Goal: Information Seeking & Learning: Learn about a topic

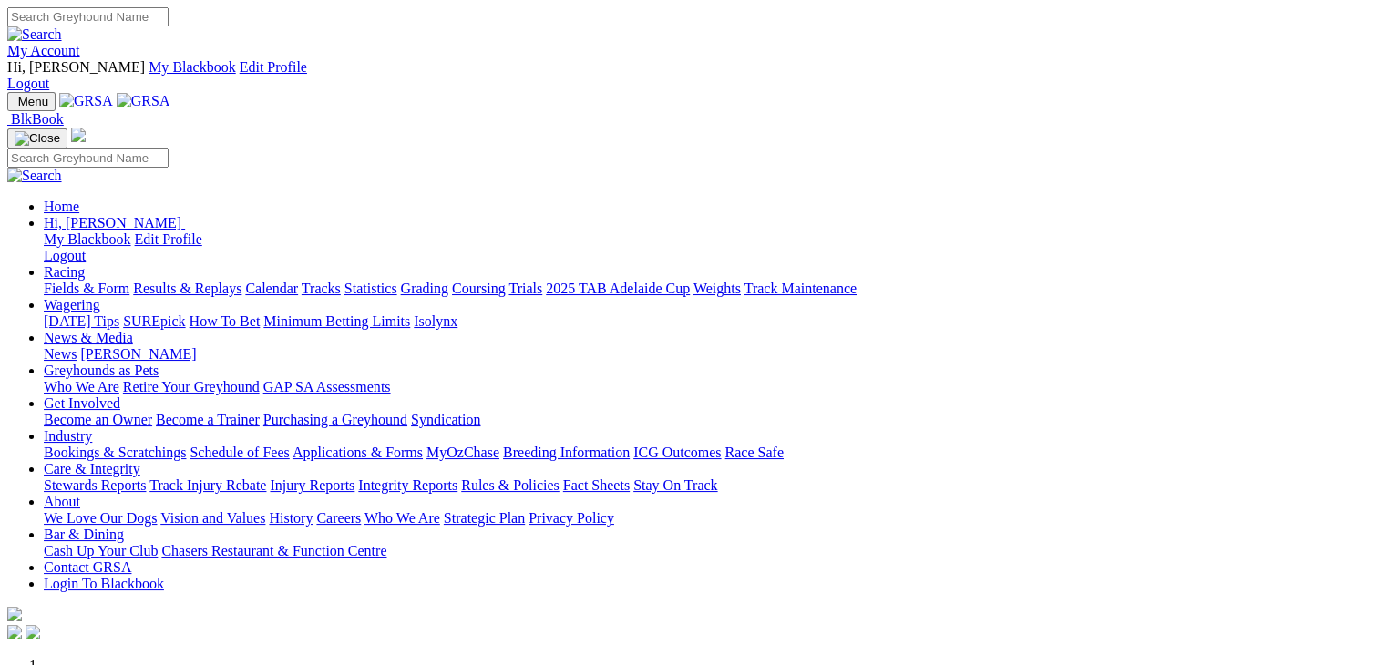
click at [85, 264] on link "Racing" at bounding box center [64, 271] width 41 height 15
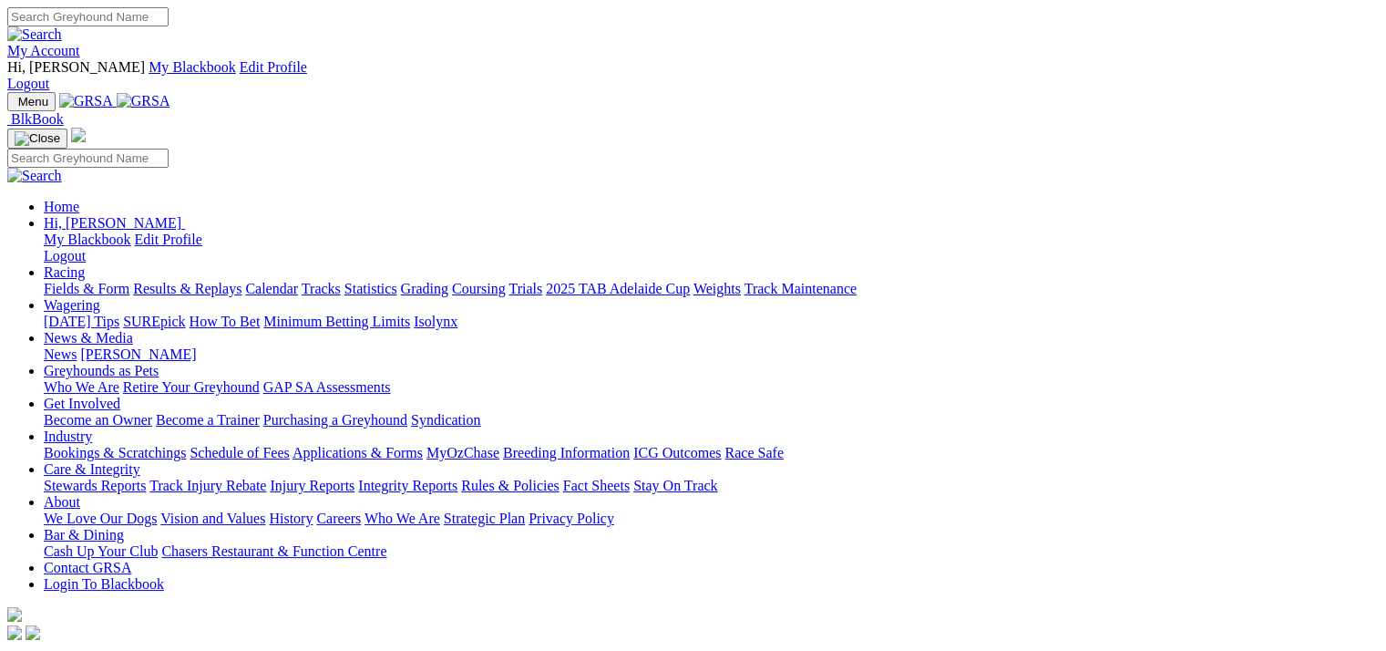
click at [88, 281] on link "Fields & Form" at bounding box center [87, 288] width 86 height 15
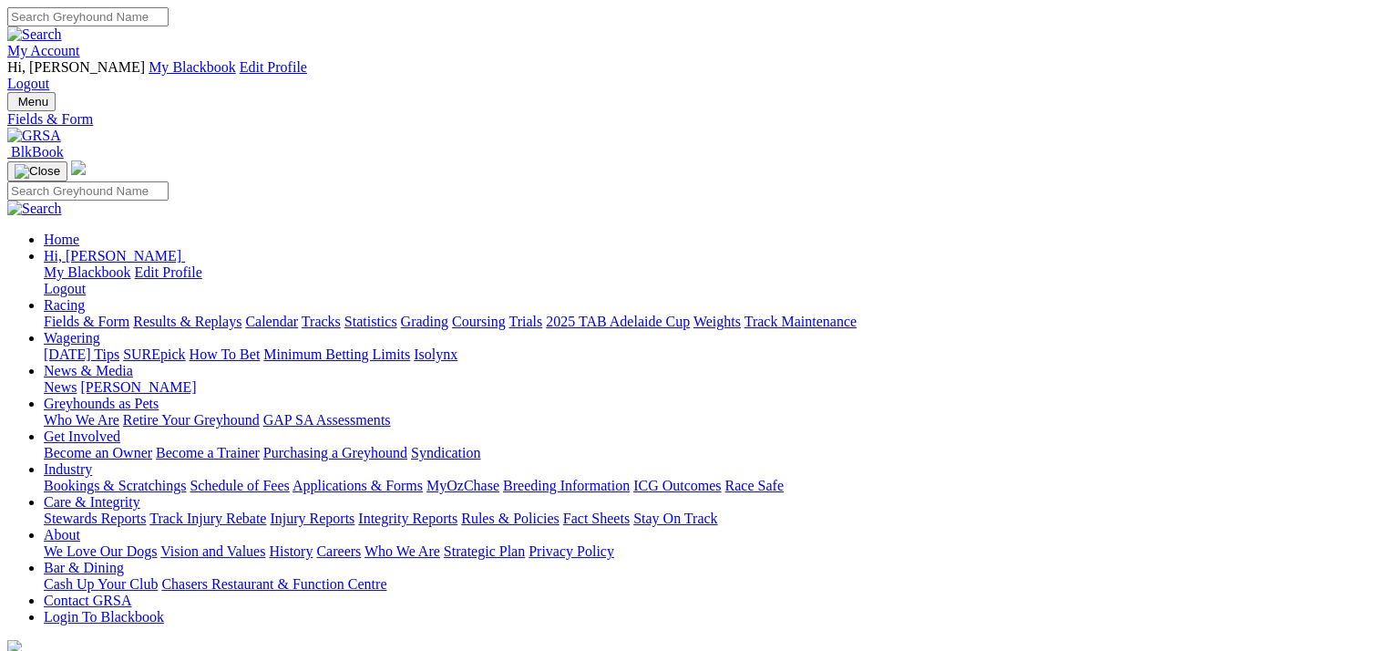
select select "WA"
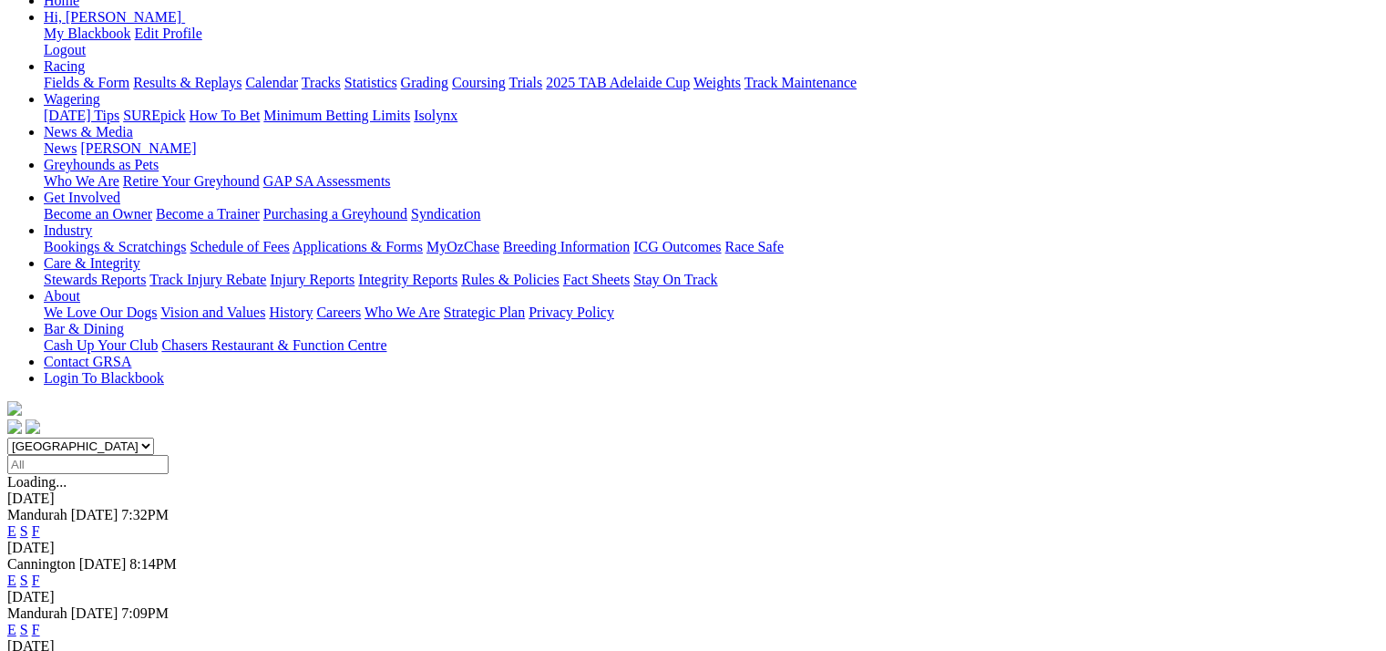
scroll to position [365, 0]
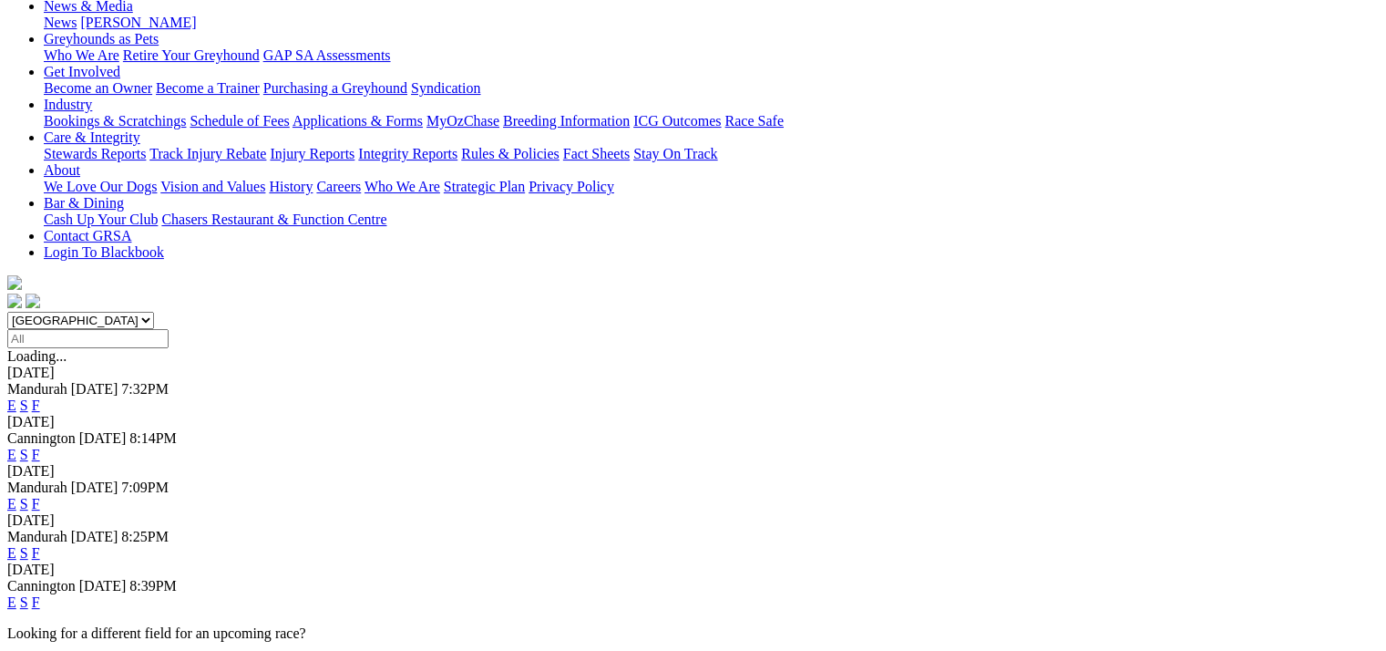
click at [16, 594] on link "E" at bounding box center [11, 601] width 9 height 15
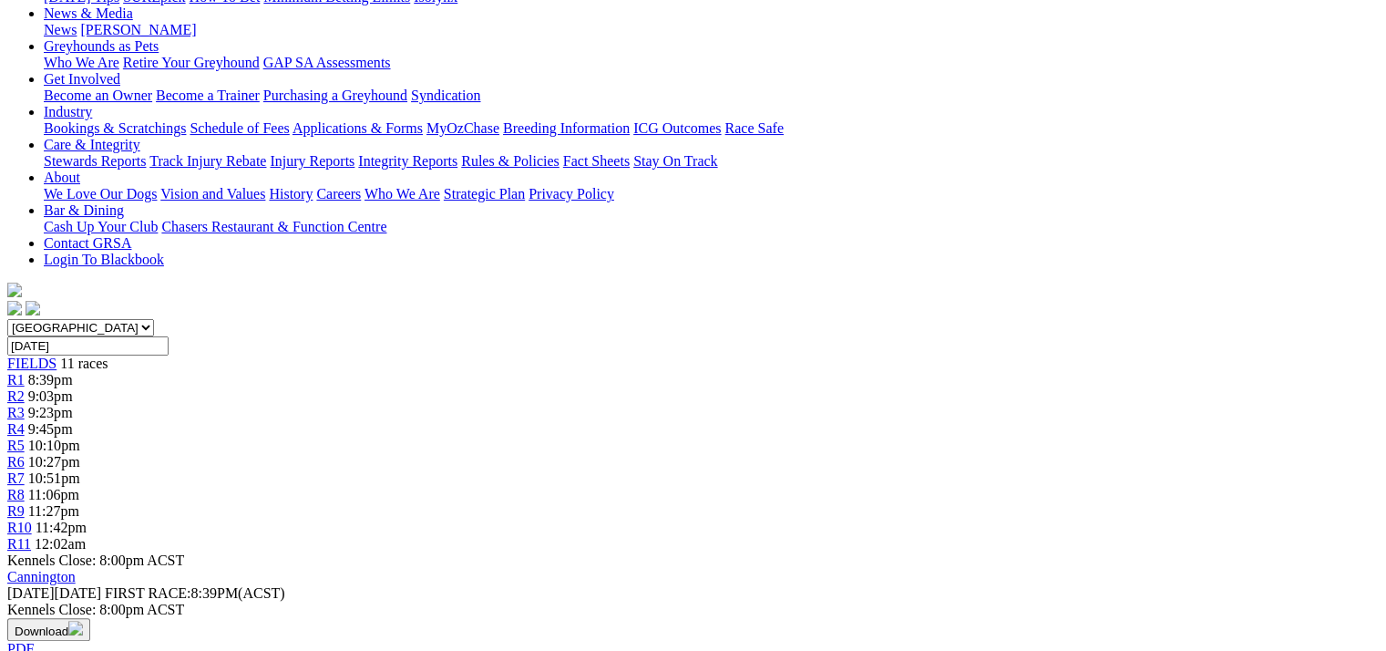
scroll to position [365, 0]
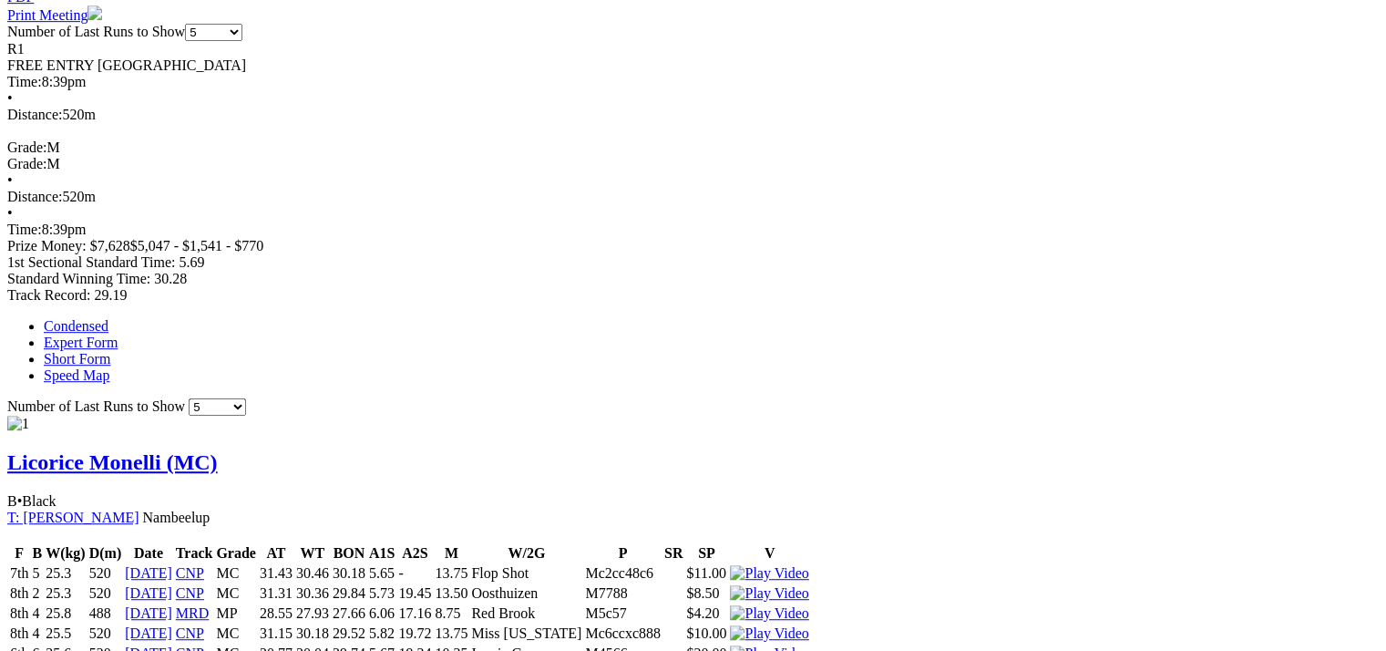
scroll to position [0, 0]
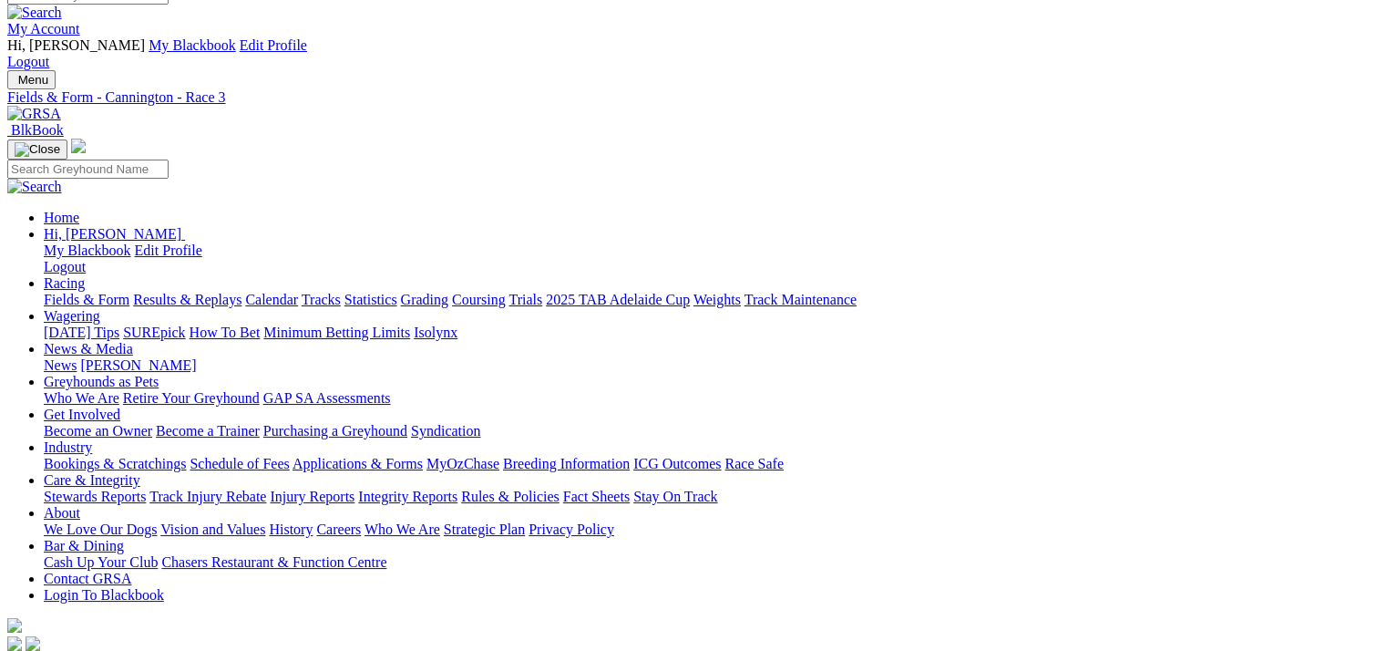
scroll to position [0, 0]
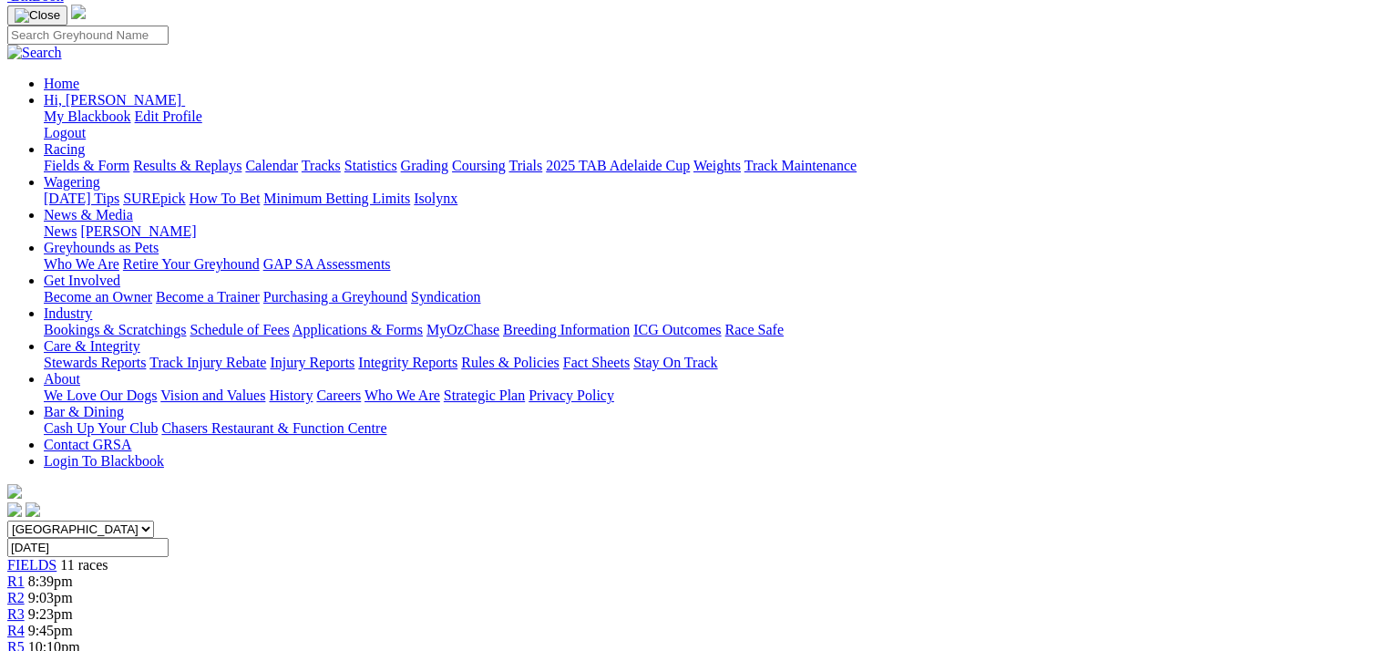
scroll to position [273, 0]
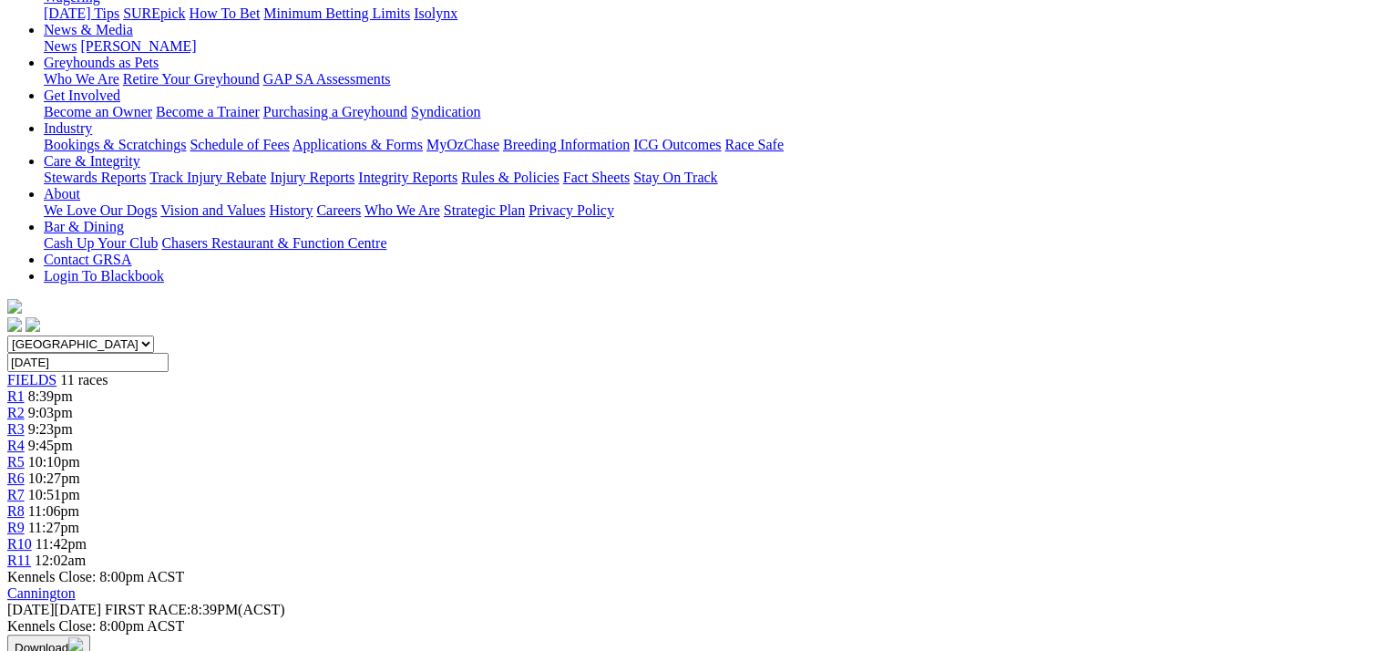
scroll to position [0, 0]
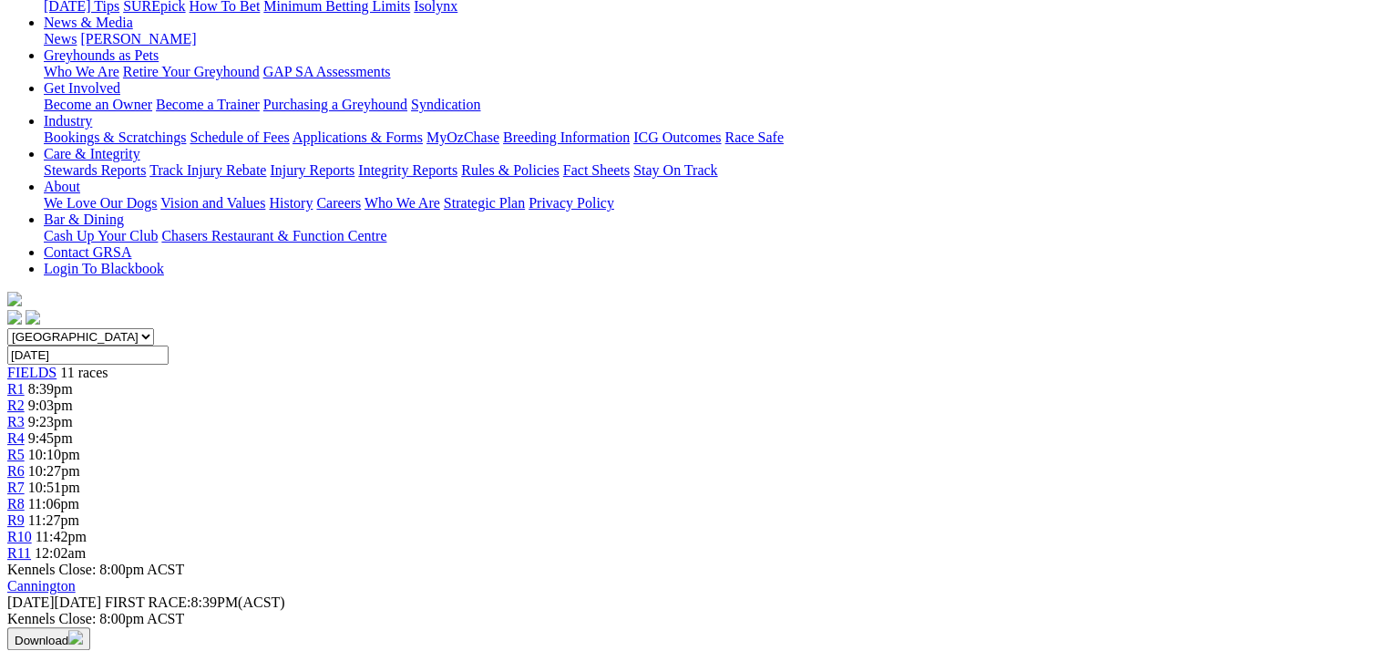
scroll to position [365, 0]
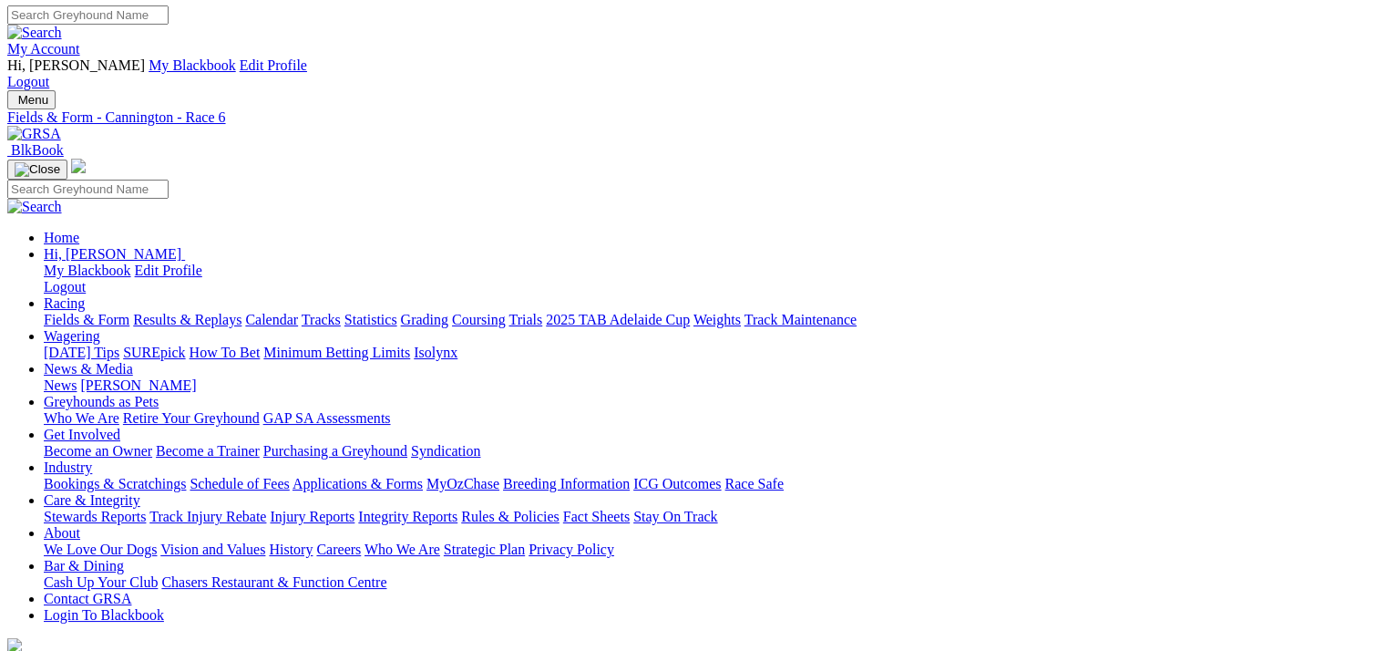
scroll to position [0, 0]
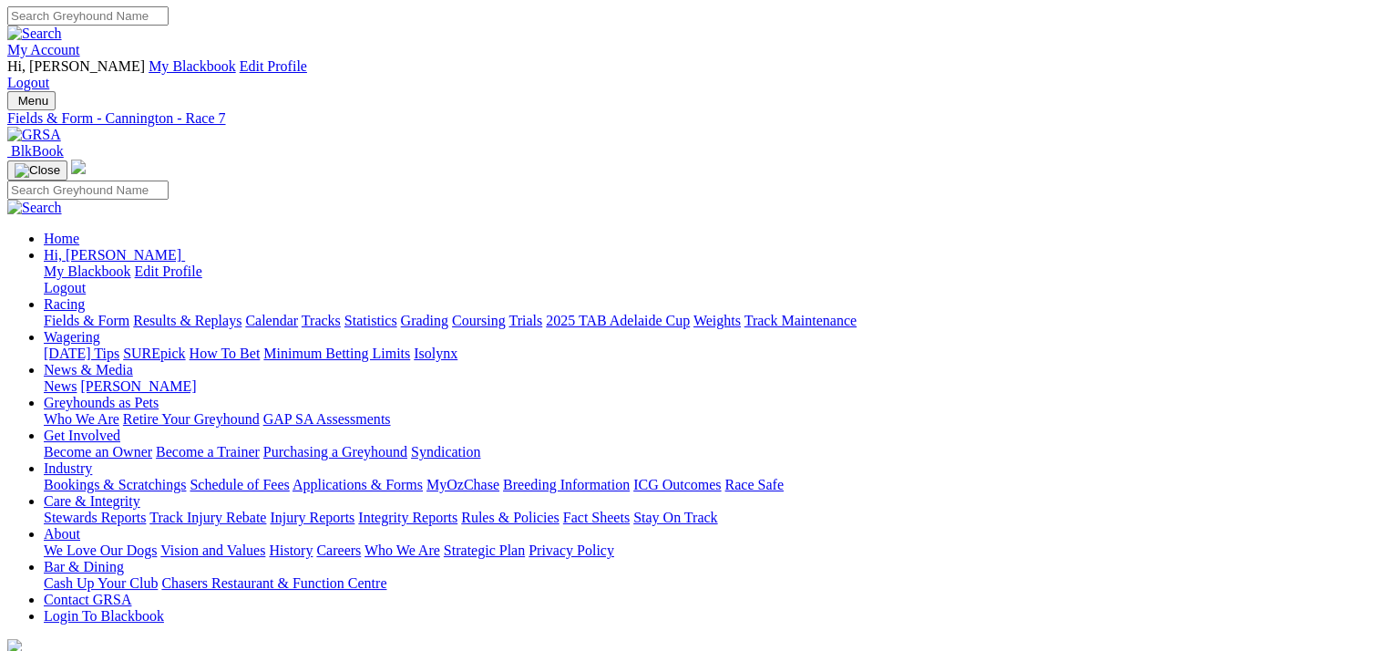
scroll to position [0, 0]
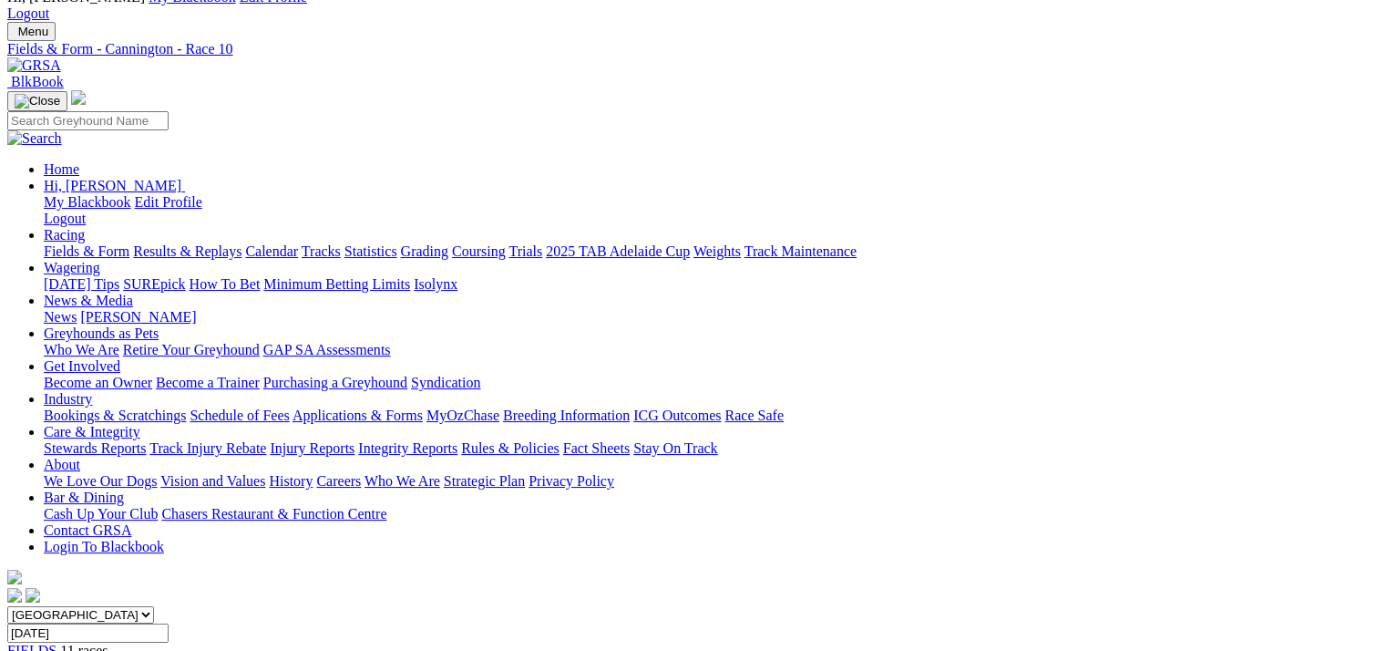
scroll to position [456, 0]
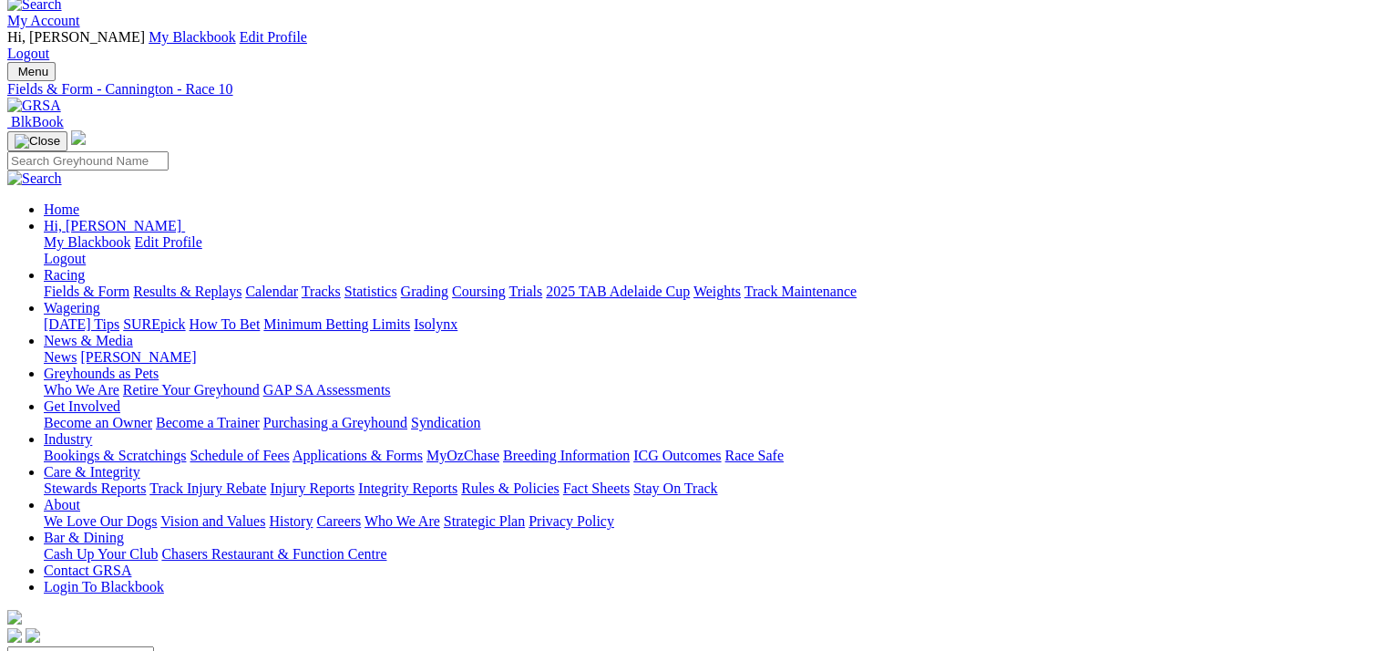
scroll to position [0, 0]
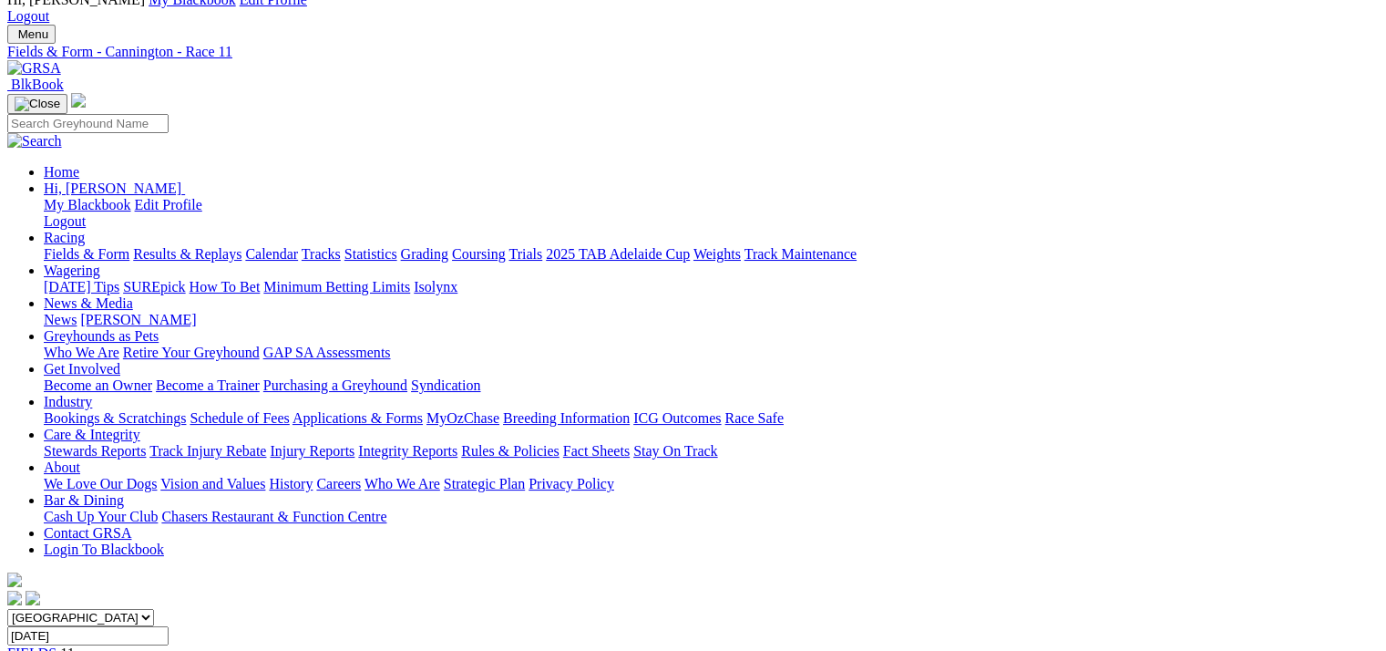
scroll to position [365, 0]
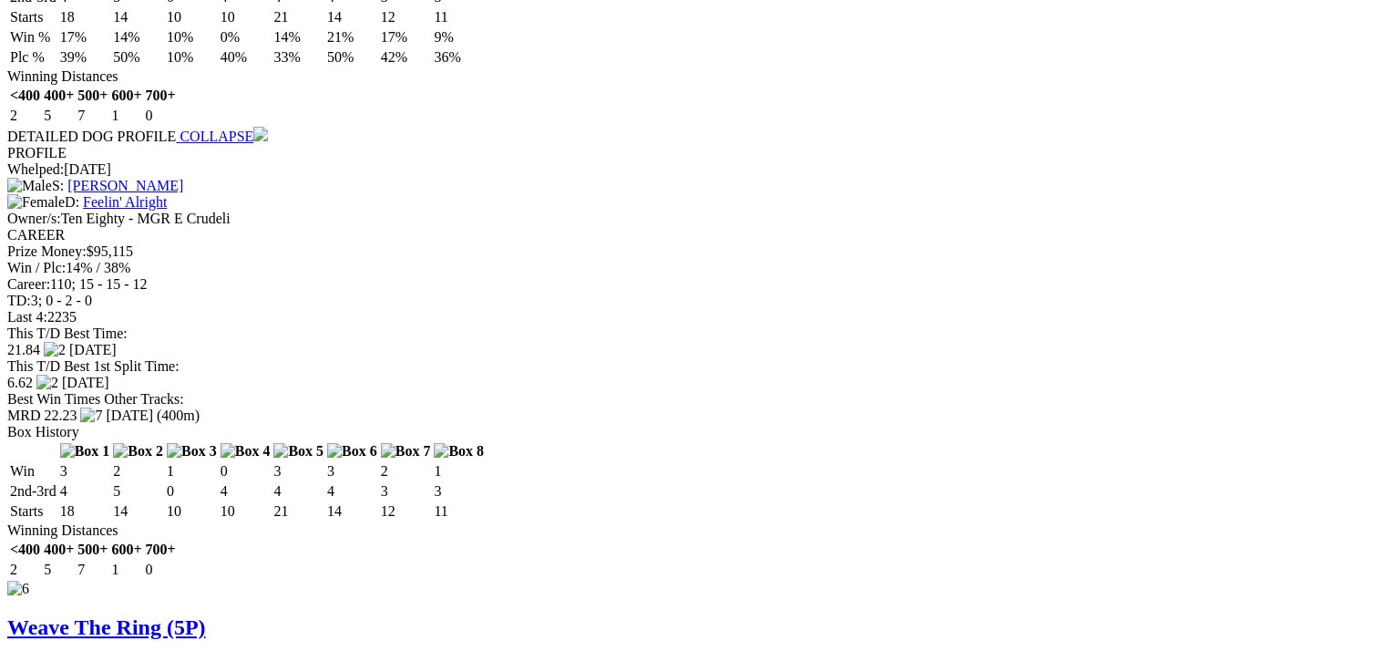
scroll to position [5378, 0]
